Goal: Check status: Check status

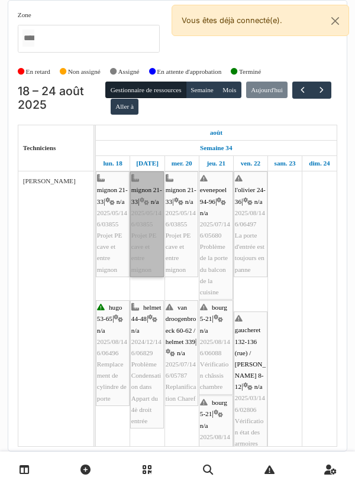
click at [154, 231] on link "mignon 21-33 | n/a 2025/05/146/03855 Projet PE cave et entre mignon" at bounding box center [147, 224] width 34 height 106
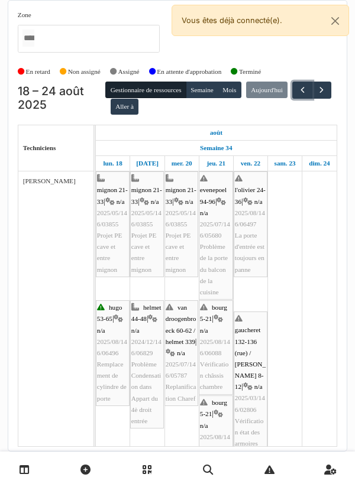
click at [292, 99] on button "button" at bounding box center [302, 90] width 20 height 17
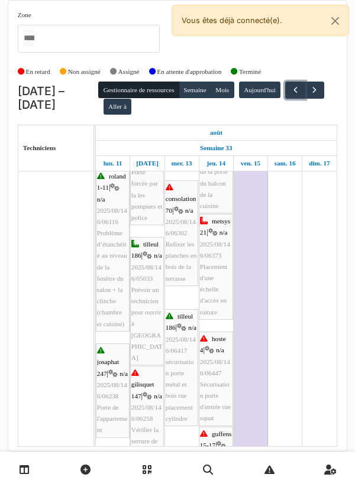
scroll to position [226, 0]
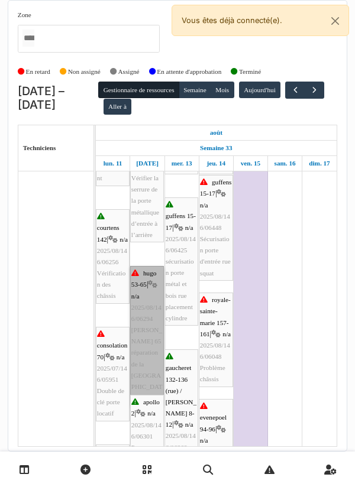
click at [145, 297] on link "hugo 53-65 | n/a 2025/08/146/06294 [PERSON_NAME] 65 réparation de la porte de r…" at bounding box center [147, 336] width 34 height 140
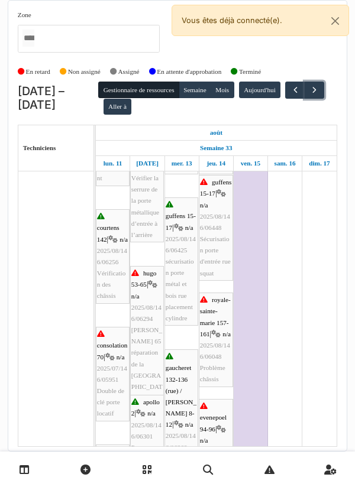
click at [309, 95] on span "button" at bounding box center [314, 90] width 10 height 10
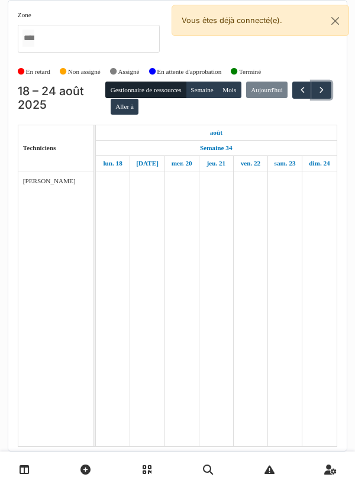
scroll to position [0, 0]
click at [312, 98] on button "button" at bounding box center [322, 90] width 20 height 17
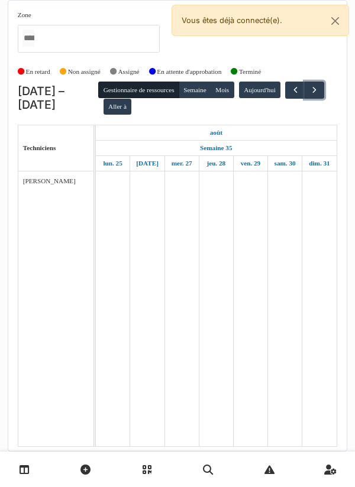
click at [309, 95] on span "button" at bounding box center [314, 90] width 10 height 10
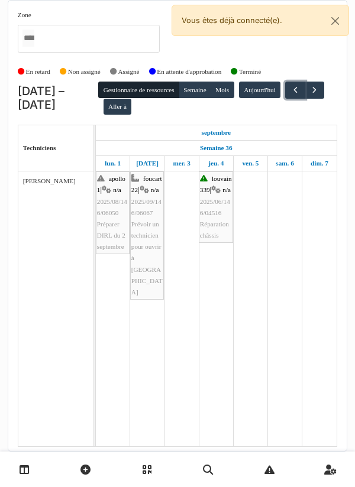
click at [285, 99] on button "button" at bounding box center [295, 90] width 20 height 17
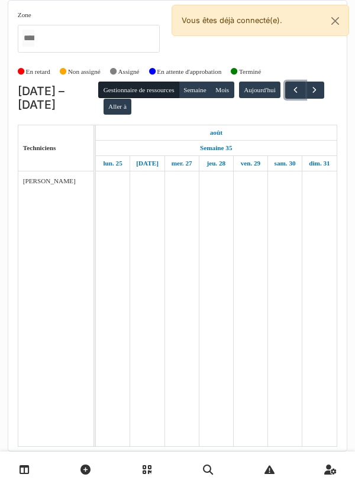
click at [285, 99] on button "button" at bounding box center [295, 90] width 20 height 17
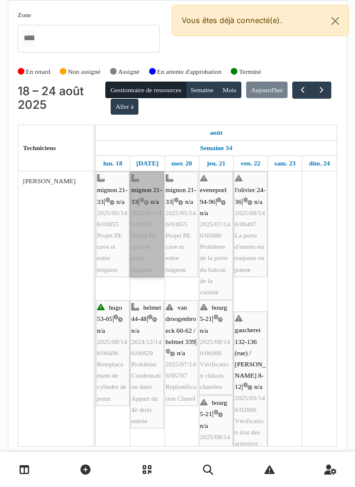
click at [144, 221] on link "mignon 21-33 | n/a 2025/05/146/03855 Projet PE cave et entre mignon" at bounding box center [147, 224] width 34 height 106
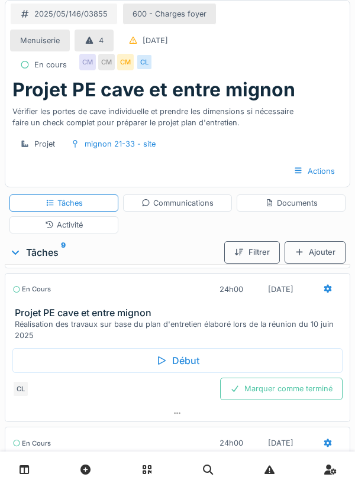
scroll to position [169, 0]
click at [171, 369] on div "Début" at bounding box center [177, 360] width 330 height 25
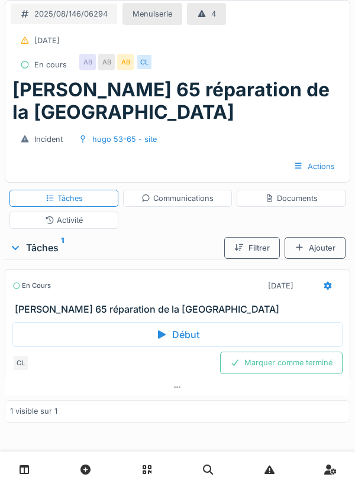
click at [187, 196] on div "Communications" at bounding box center [177, 198] width 72 height 11
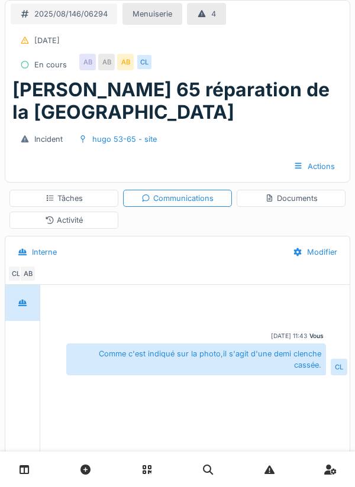
click at [298, 202] on div "Documents" at bounding box center [291, 198] width 53 height 11
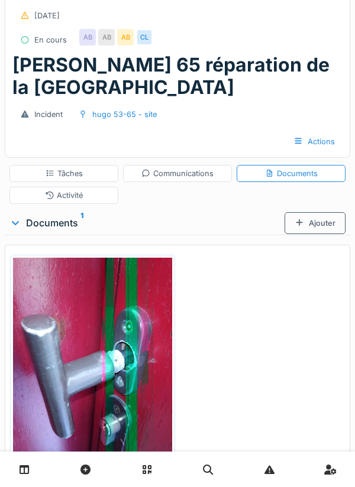
scroll to position [44, 0]
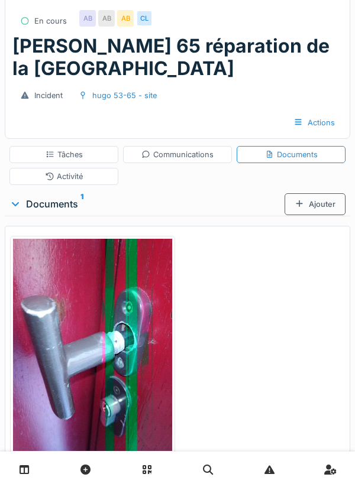
click at [143, 323] on img at bounding box center [92, 345] width 159 height 212
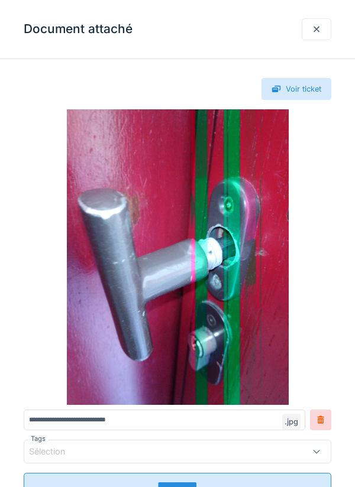
click at [316, 38] on div at bounding box center [317, 29] width 30 height 22
click at [323, 34] on div "**********" at bounding box center [177, 243] width 355 height 487
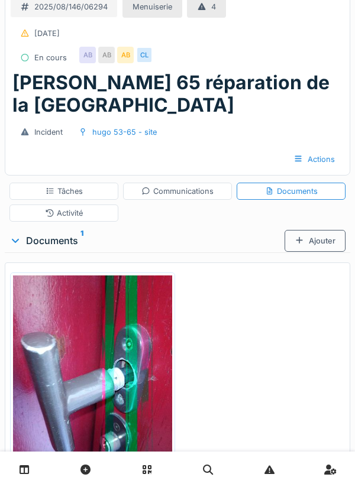
scroll to position [0, 0]
